Goal: Register for event/course

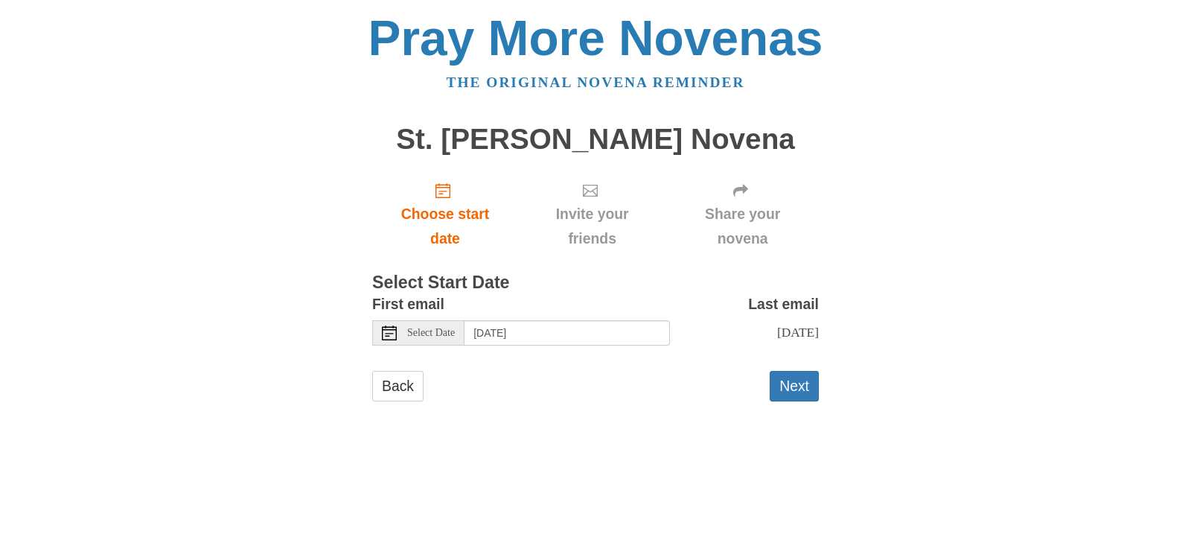
click at [453, 338] on span "Select Date" at bounding box center [431, 333] width 48 height 10
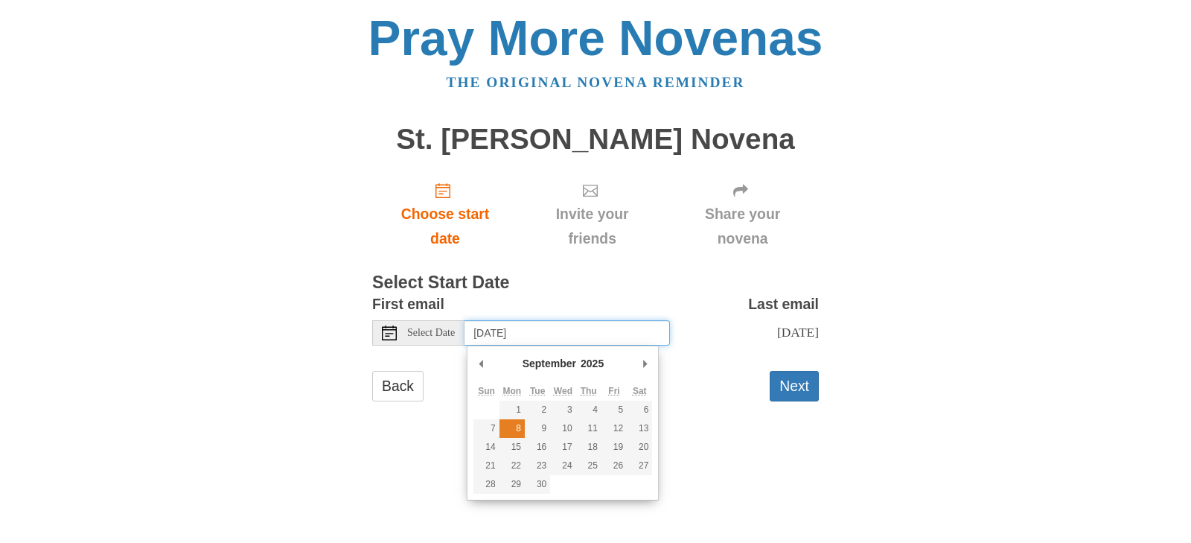
type input "Monday, September 8th"
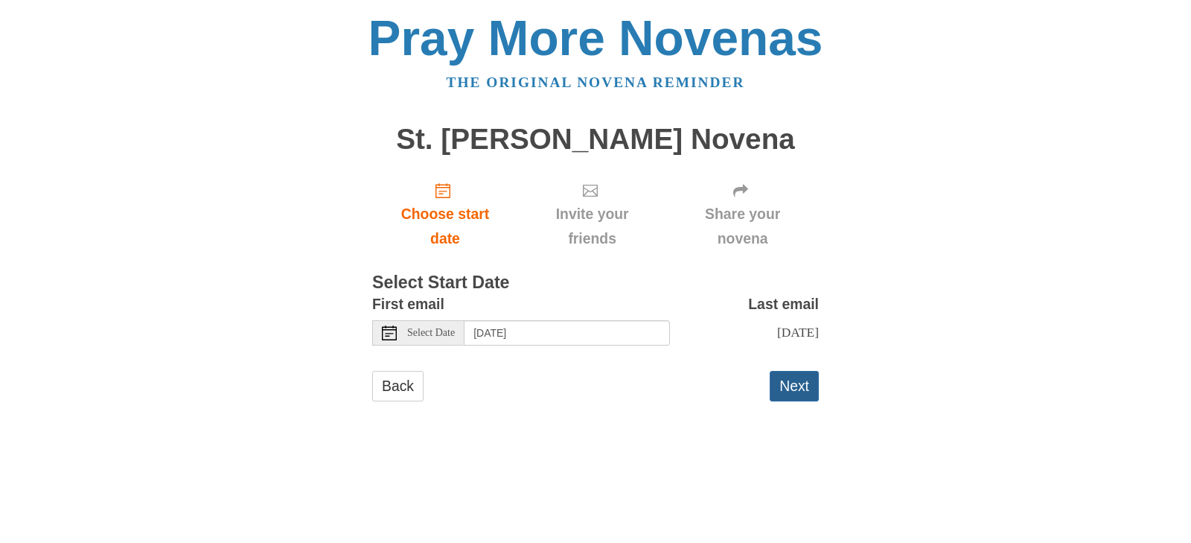
click at [800, 401] on button "Next" at bounding box center [794, 386] width 49 height 31
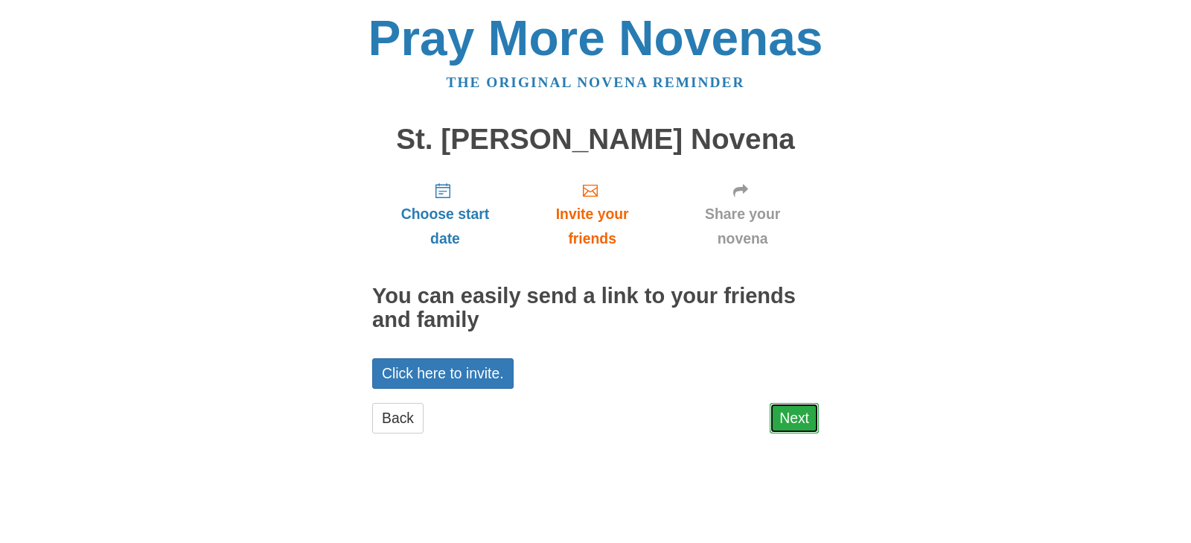
click at [803, 418] on link "Next" at bounding box center [794, 418] width 49 height 31
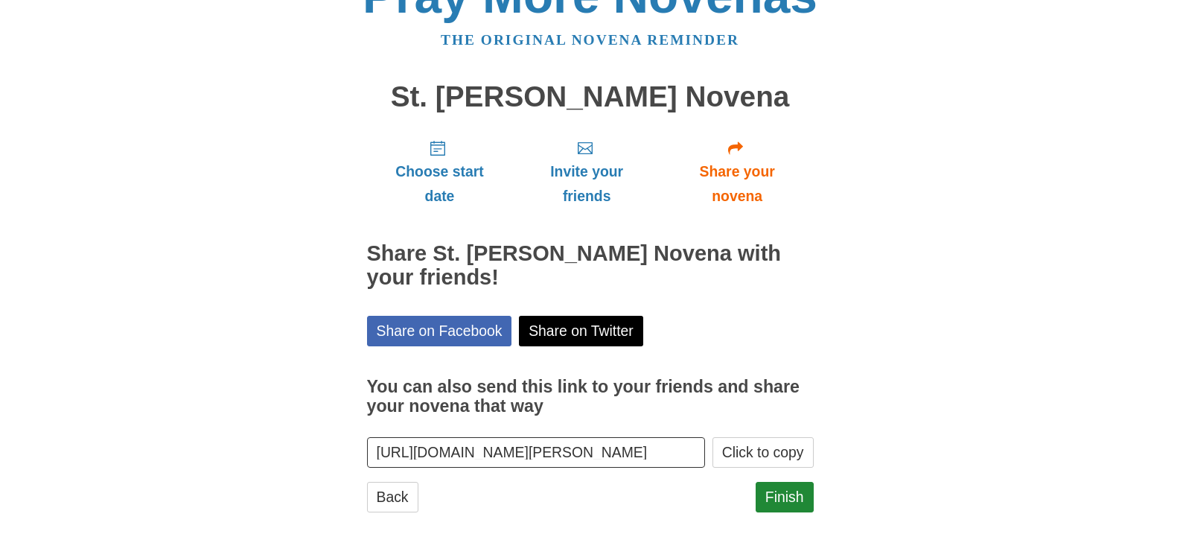
scroll to position [55, 0]
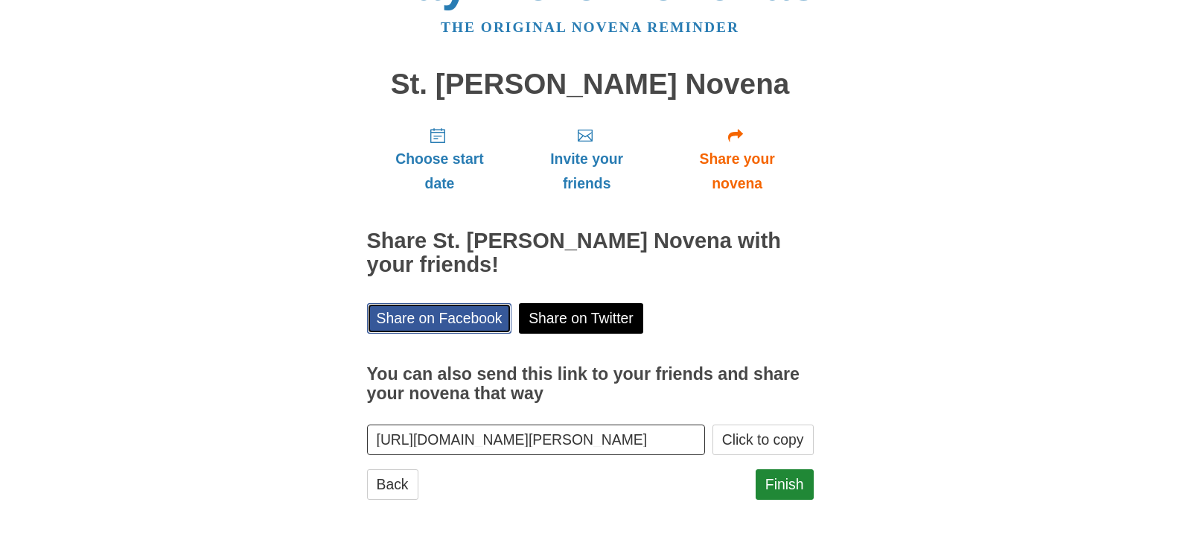
click at [427, 321] on link "Share on Facebook" at bounding box center [439, 318] width 145 height 31
click at [769, 441] on button "Click to copy" at bounding box center [763, 439] width 101 height 31
click at [790, 483] on link "Finish" at bounding box center [785, 484] width 58 height 31
